Goal: Information Seeking & Learning: Compare options

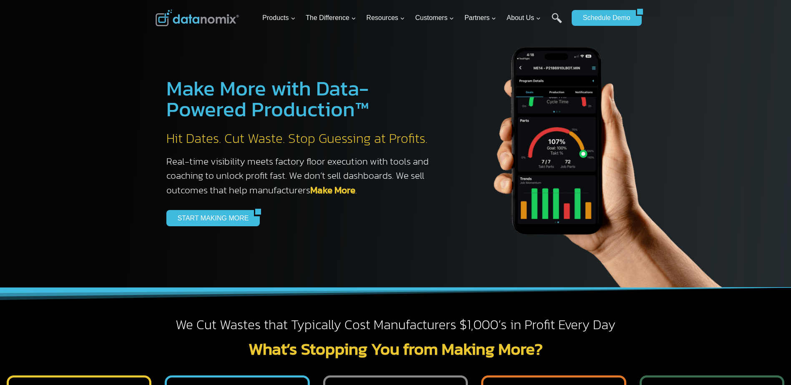
click at [323, 188] on link "Make More" at bounding box center [332, 190] width 45 height 14
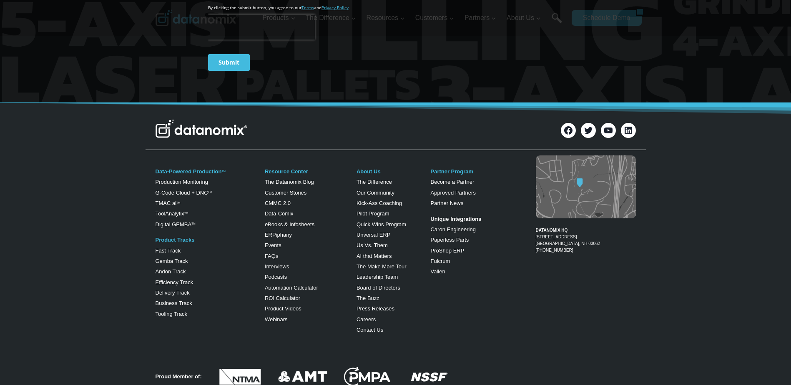
scroll to position [1460, 0]
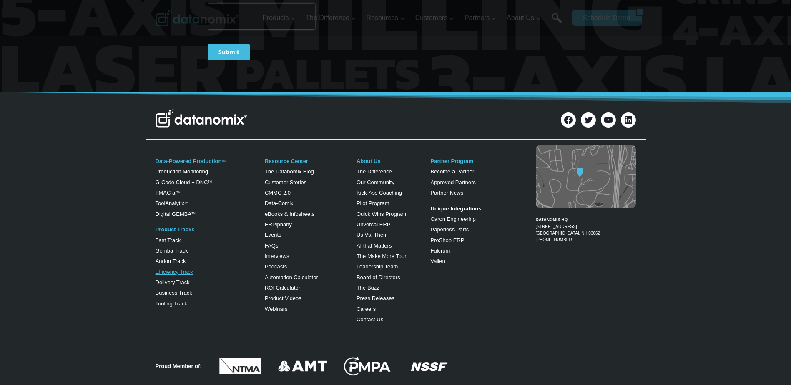
click at [179, 273] on link "Efficiency Track" at bounding box center [175, 272] width 38 height 6
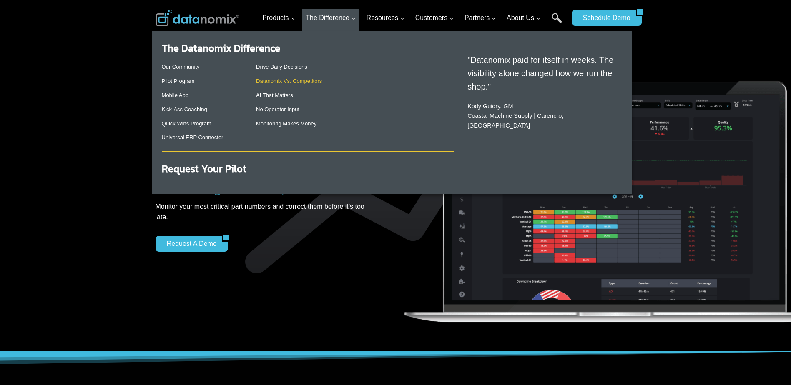
click at [306, 83] on link "Datanomix Vs. Competitors" at bounding box center [289, 81] width 66 height 6
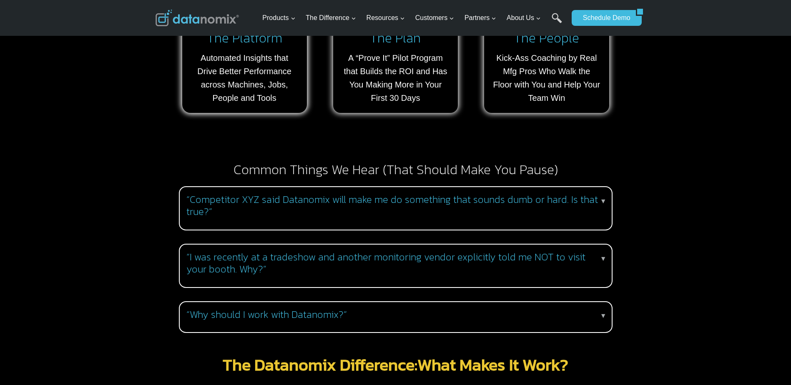
scroll to position [709, 0]
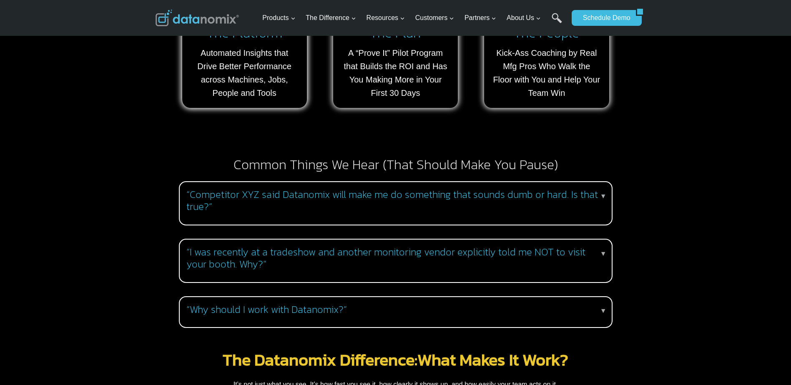
click at [596, 189] on h3 "“Competitor XYZ said Datanomix will make me do something that sounds dumb or ha…" at bounding box center [393, 201] width 415 height 24
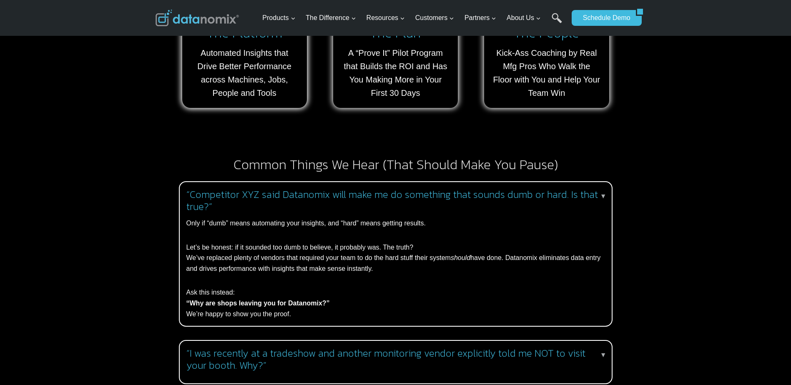
click at [596, 189] on h3 "“Competitor XYZ said Datanomix will make me do something that sounds dumb or ha…" at bounding box center [393, 201] width 415 height 24
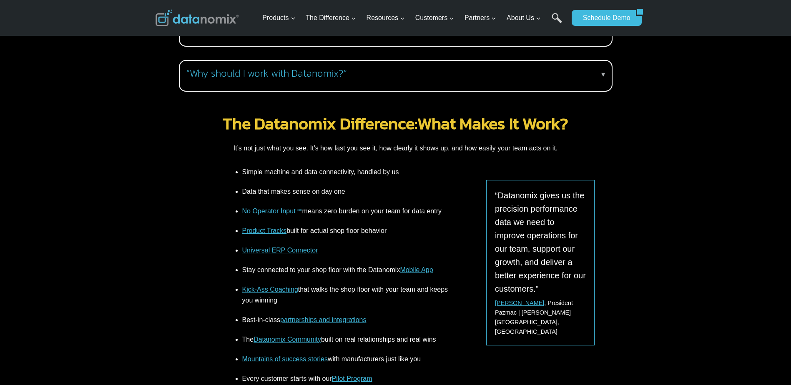
scroll to position [959, 0]
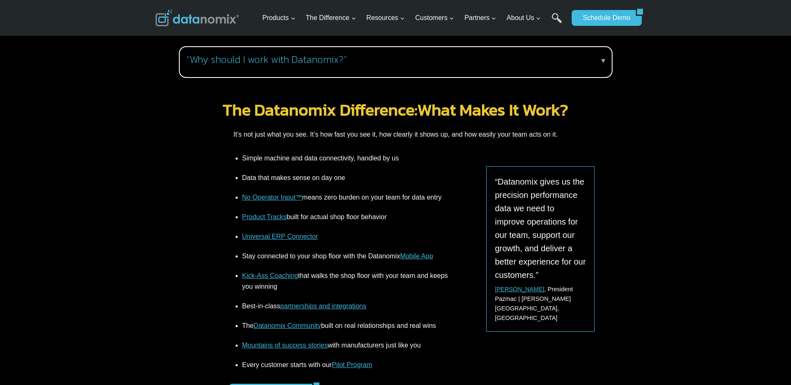
click at [278, 194] on link "No Operator Input™" at bounding box center [272, 197] width 60 height 7
